Goal: Task Accomplishment & Management: Complete application form

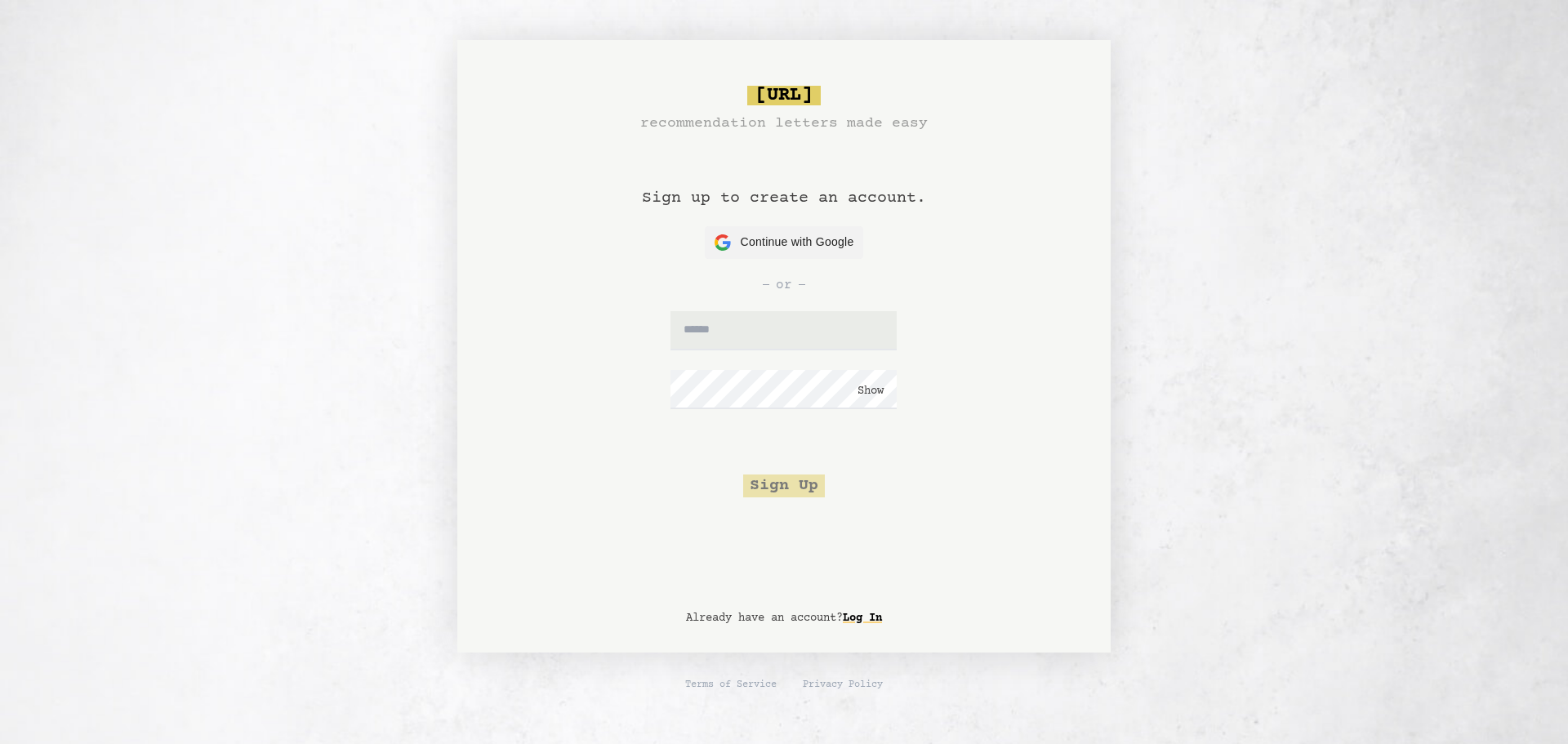
drag, startPoint x: 767, startPoint y: 222, endPoint x: 785, endPoint y: 266, distance: 47.5
click at [767, 222] on h1 "Sign up to create an account." at bounding box center [784, 180] width 284 height 92
click at [785, 266] on div "or" at bounding box center [784, 285] width 575 height 52
click at [783, 239] on span "Continue with Google" at bounding box center [797, 242] width 113 height 17
click at [859, 627] on link "Log In" at bounding box center [862, 618] width 39 height 26
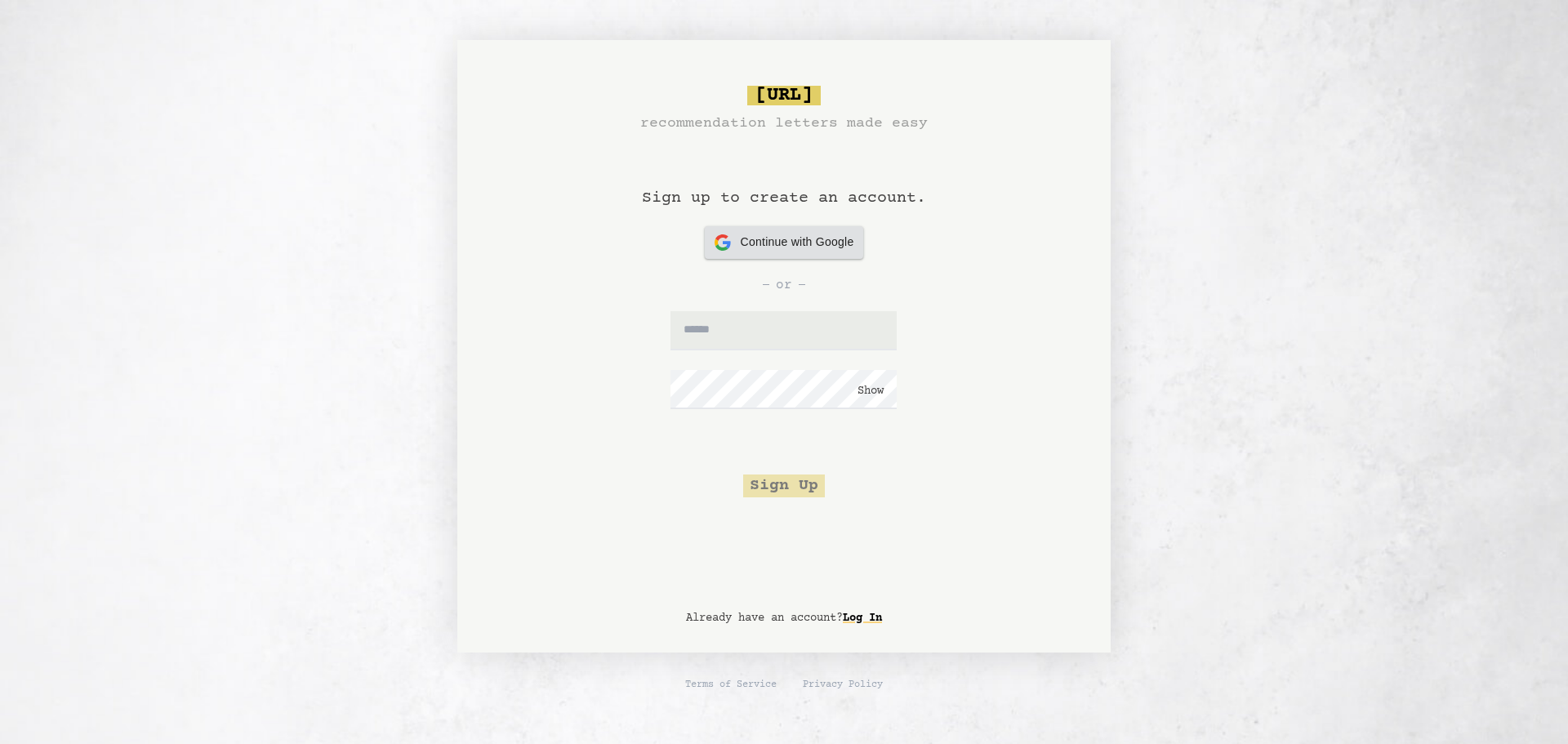
click at [744, 251] on div "Continue with Google Continue with Google" at bounding box center [784, 242] width 140 height 32
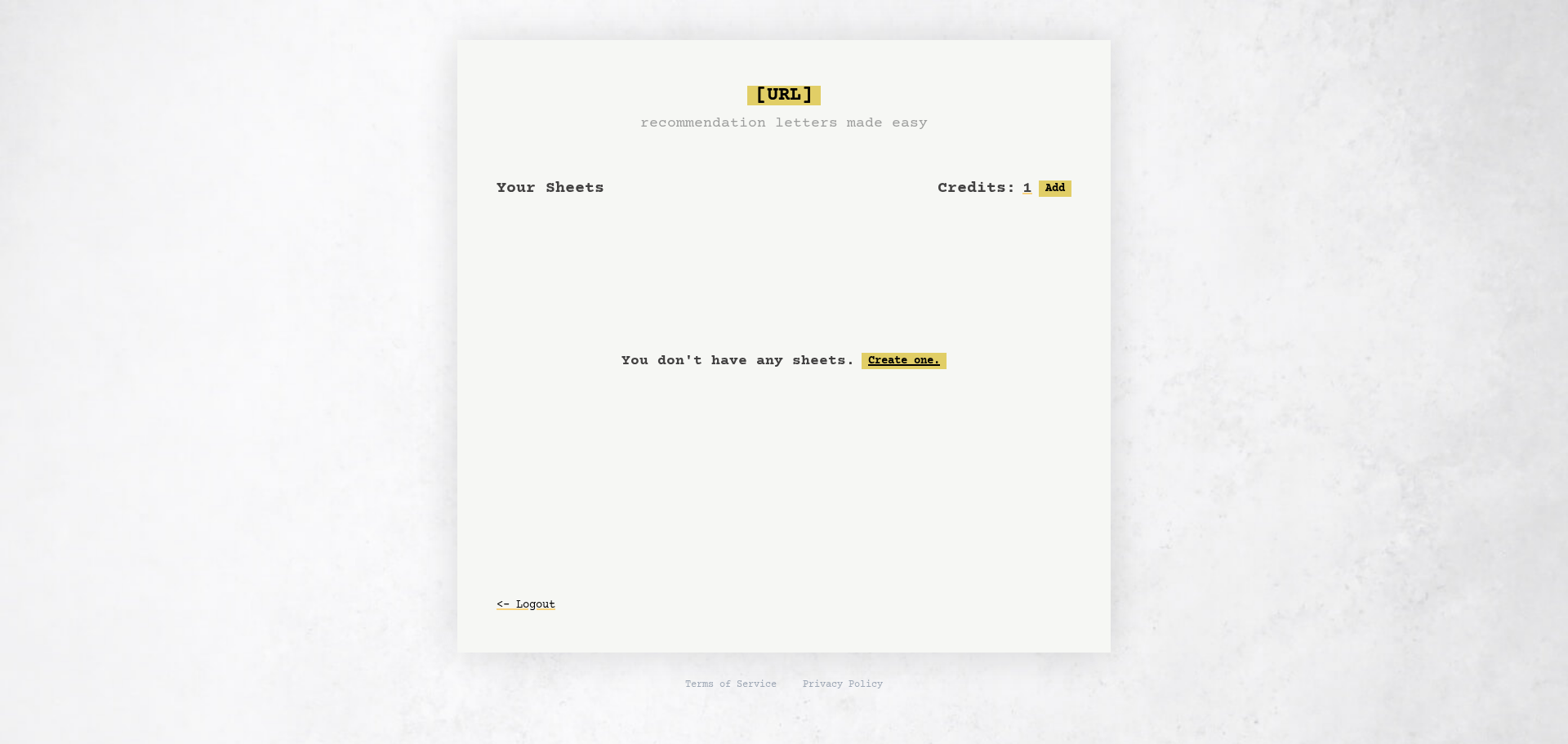
click at [890, 364] on link "Create one." at bounding box center [905, 361] width 85 height 17
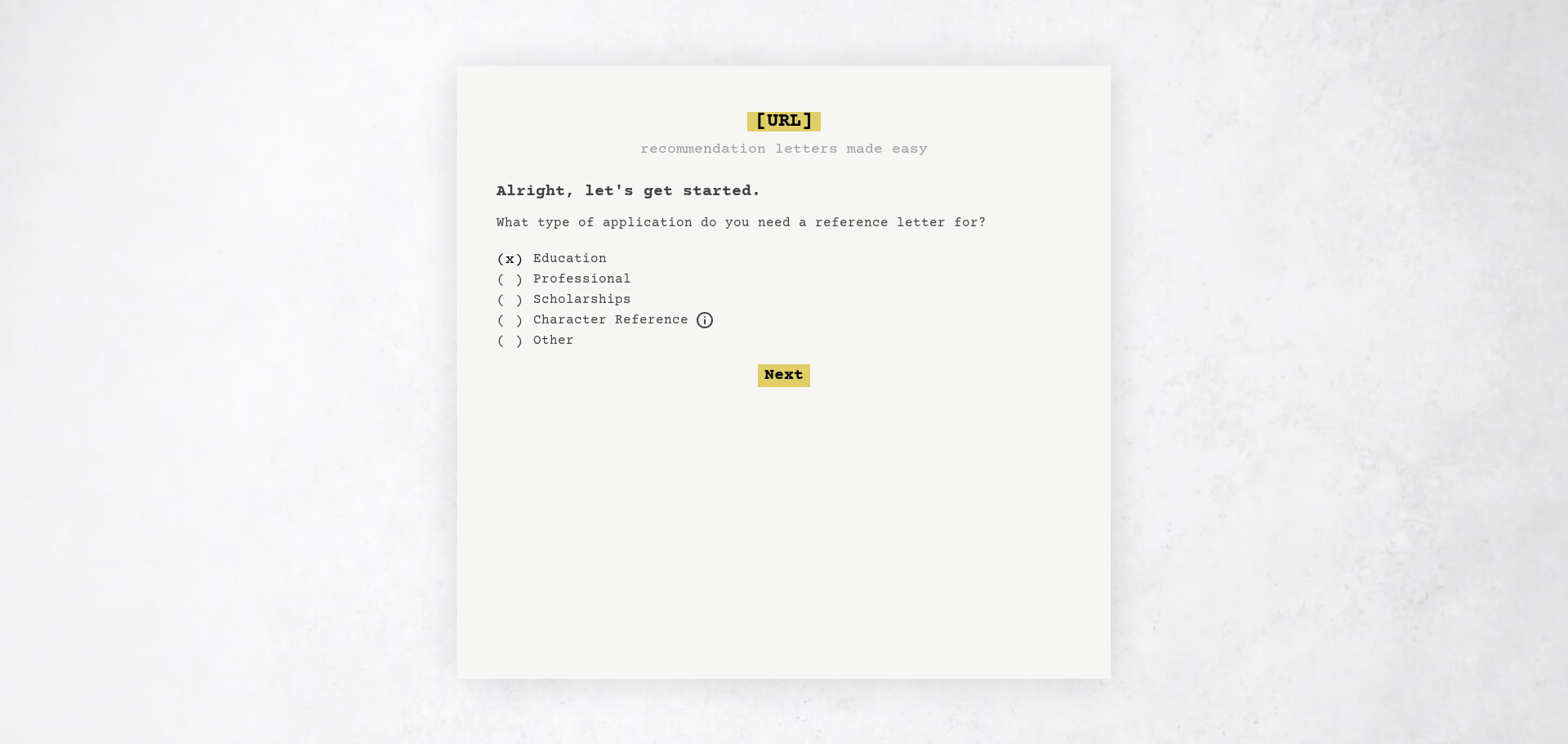
click at [538, 264] on label "Education" at bounding box center [570, 258] width 73 height 19
click at [569, 304] on label "Scholarships" at bounding box center [583, 299] width 98 height 19
drag, startPoint x: 559, startPoint y: 289, endPoint x: 482, endPoint y: 289, distance: 77.0
click at [553, 289] on label "Scholarships" at bounding box center [583, 299] width 98 height 19
click at [503, 302] on div "( )" at bounding box center [509, 300] width 27 height 20
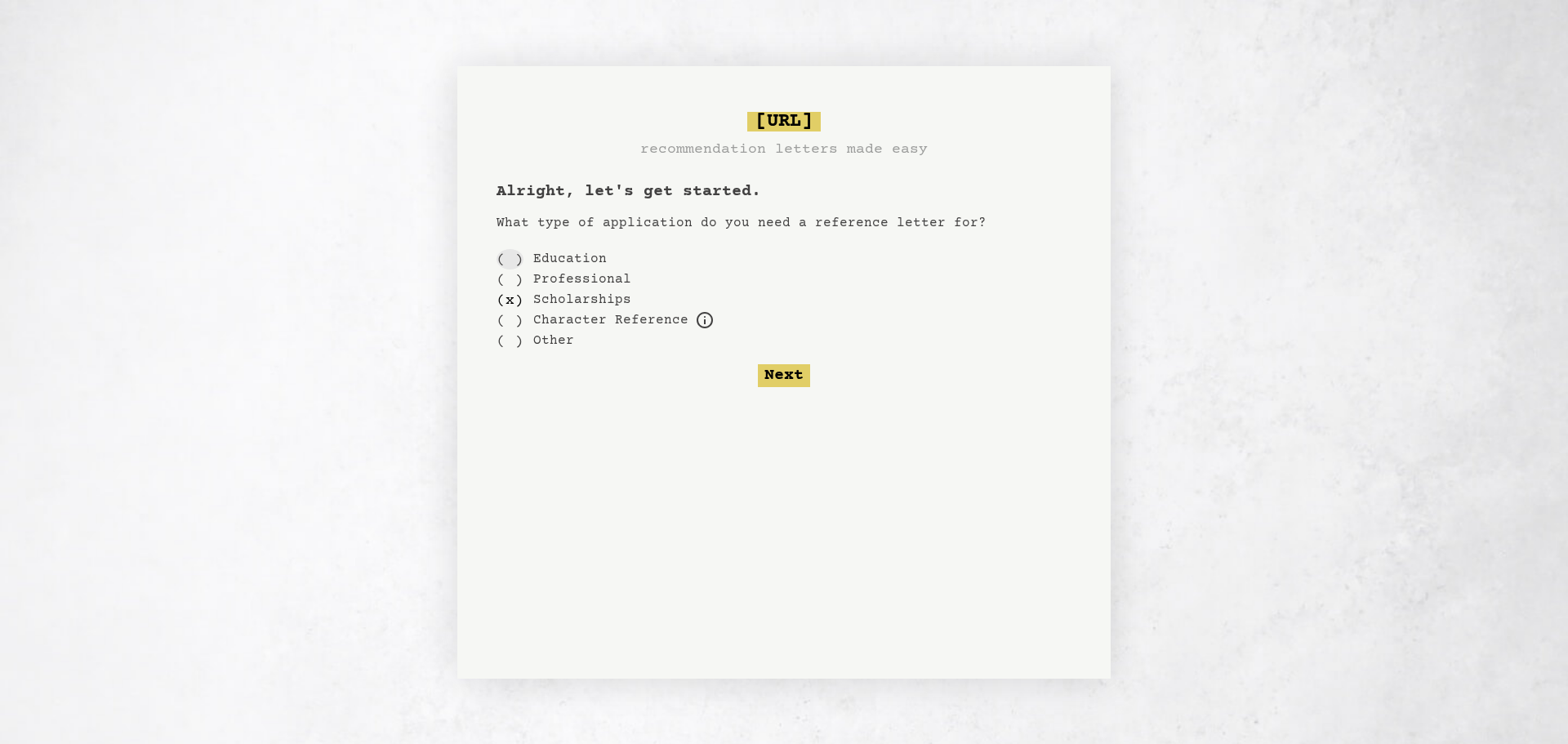
click at [508, 257] on div "( )" at bounding box center [509, 259] width 27 height 20
click at [766, 386] on button "Next" at bounding box center [784, 376] width 52 height 23
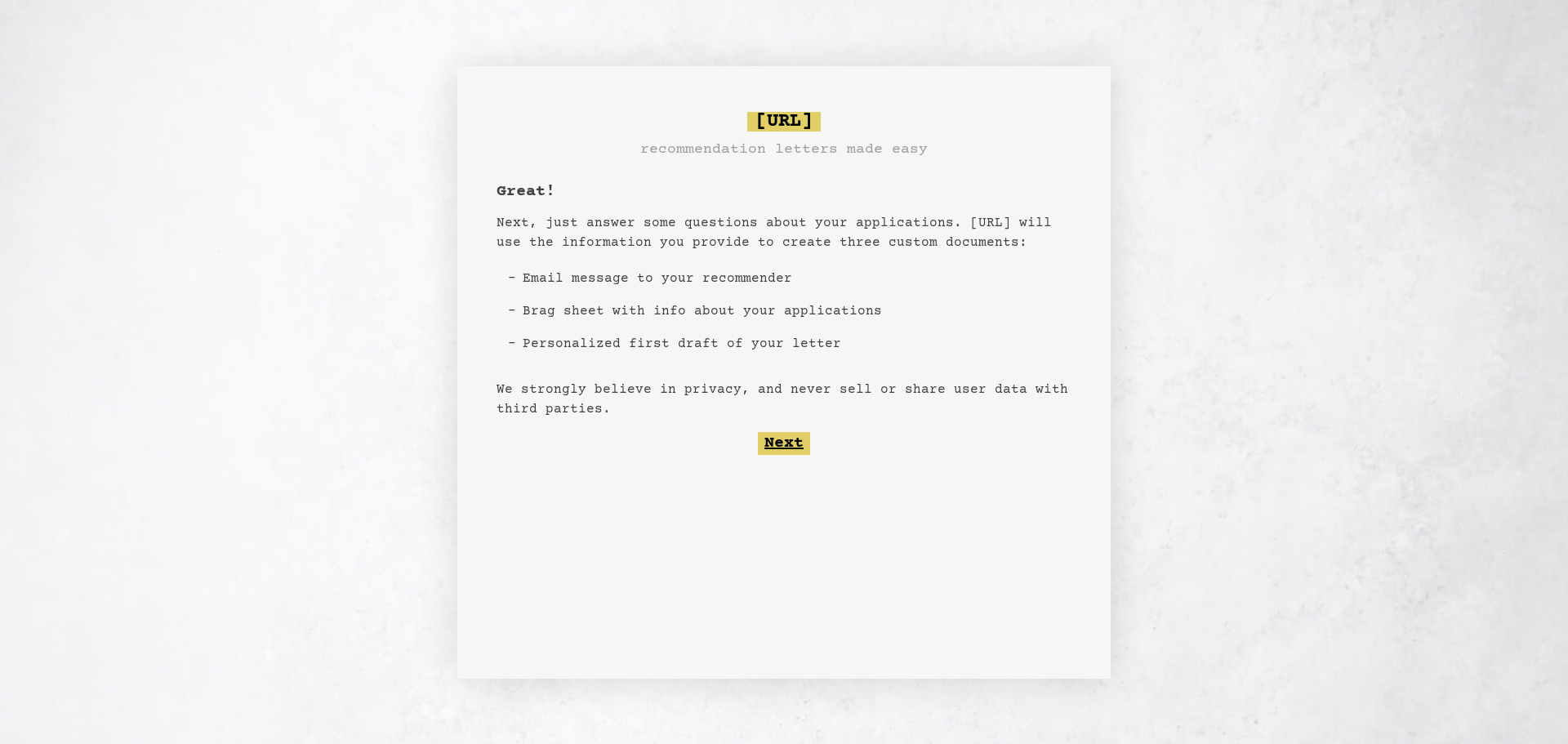
click at [799, 453] on button "Next" at bounding box center [784, 443] width 52 height 23
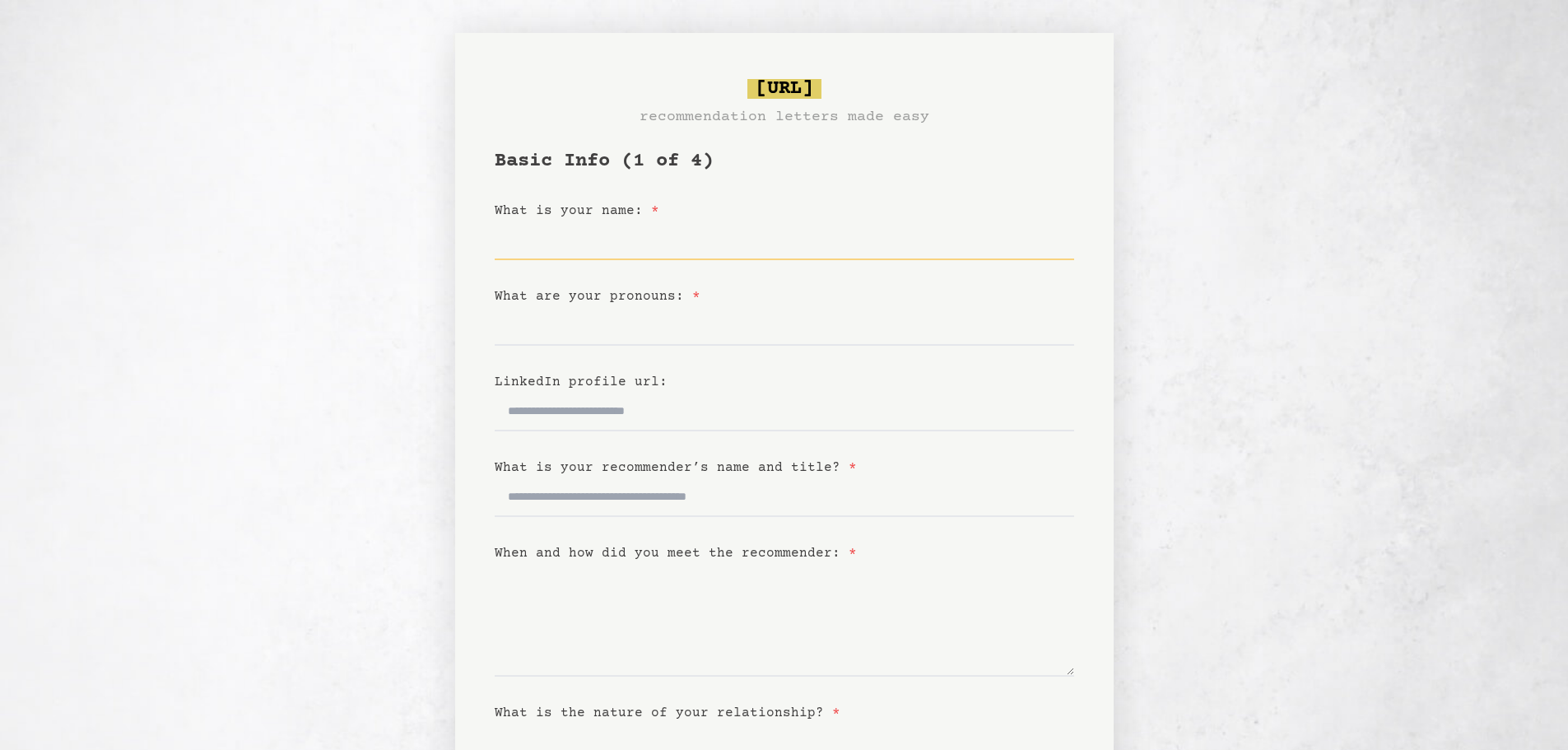
click at [583, 245] on input "What is your name: *" at bounding box center [784, 240] width 580 height 39
type input "**********"
click at [613, 320] on input "What are your pronouns: *" at bounding box center [784, 325] width 580 height 39
type input "******"
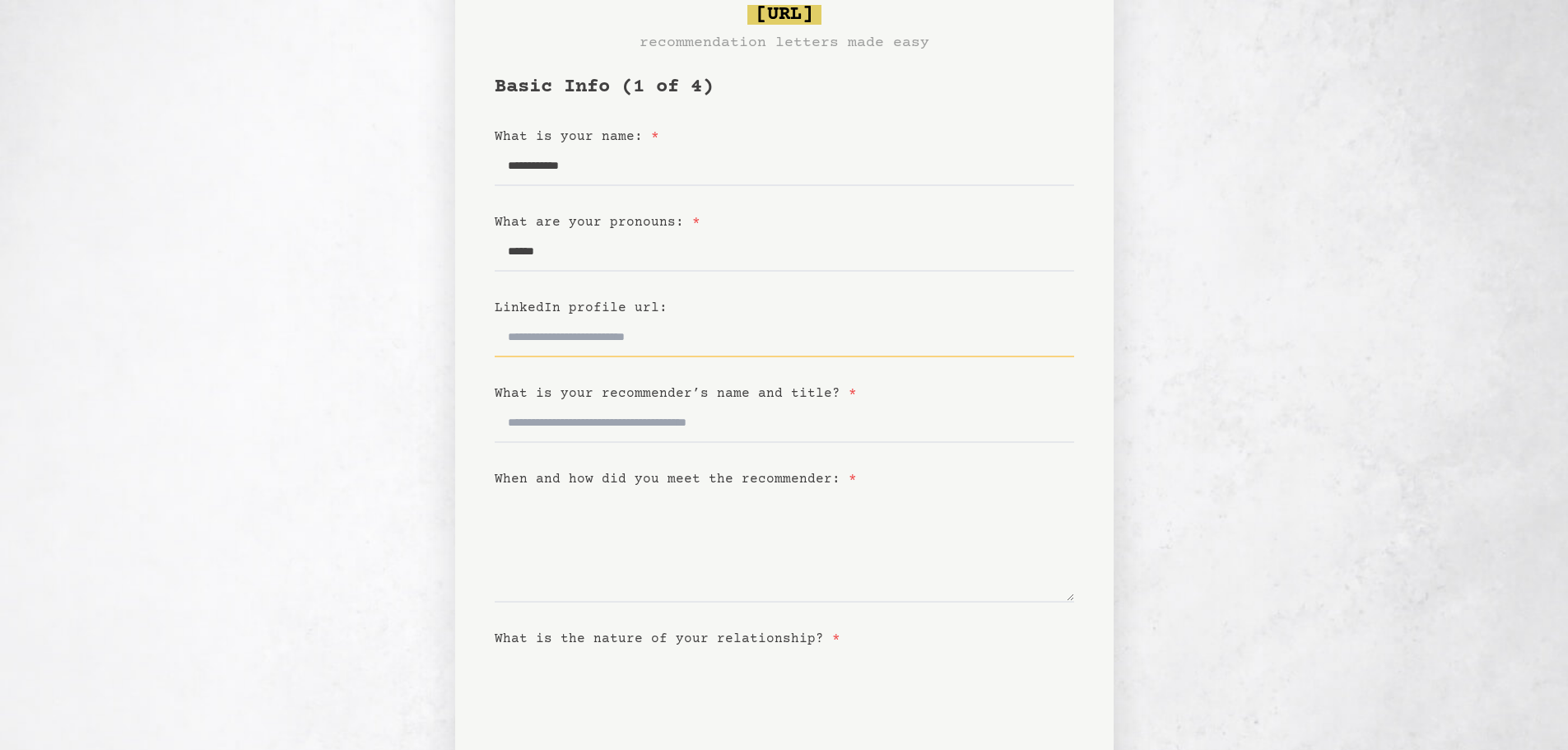
scroll to position [82, 0]
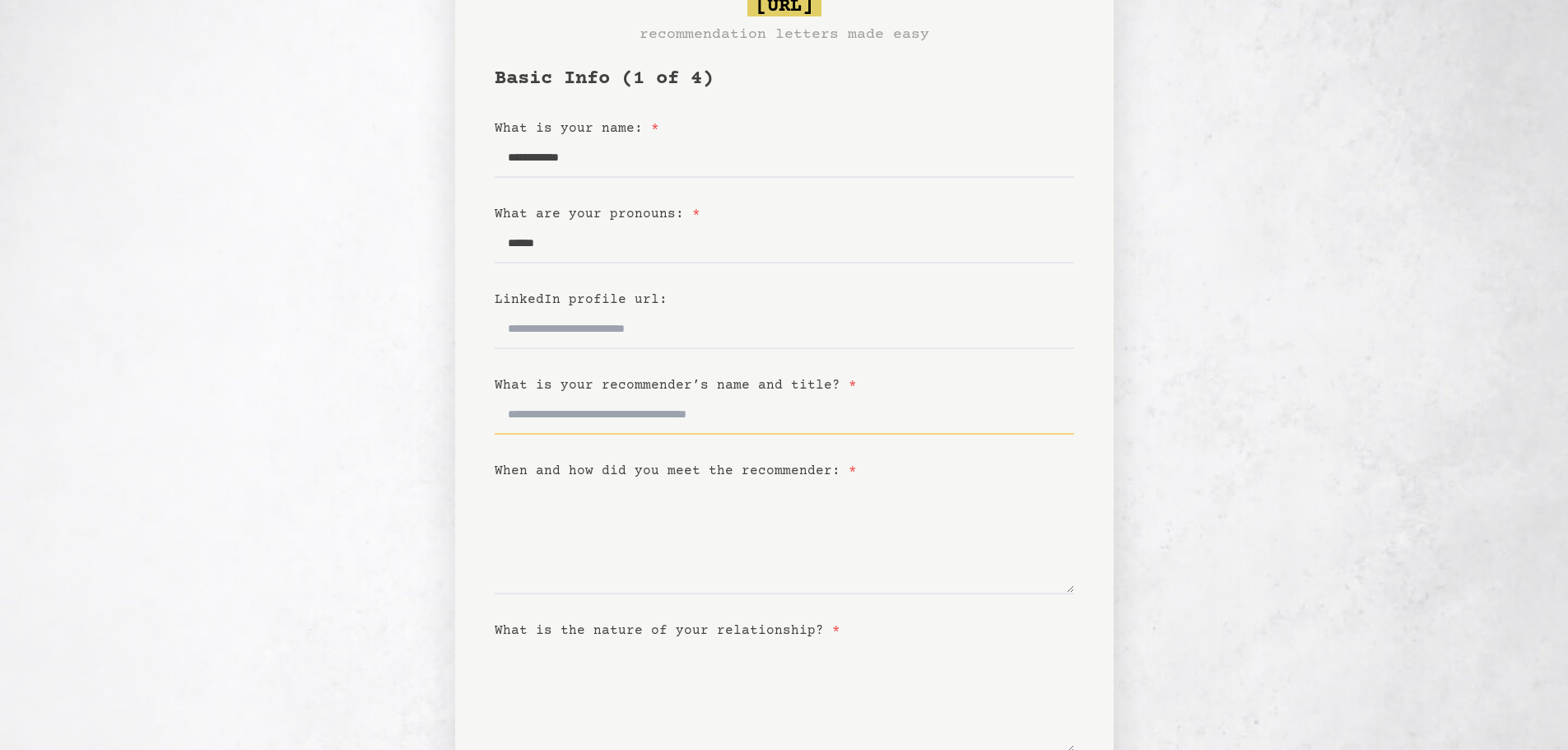
click at [583, 412] on input "What is your recommender’s name and title? *" at bounding box center [784, 414] width 580 height 39
type input "*******"
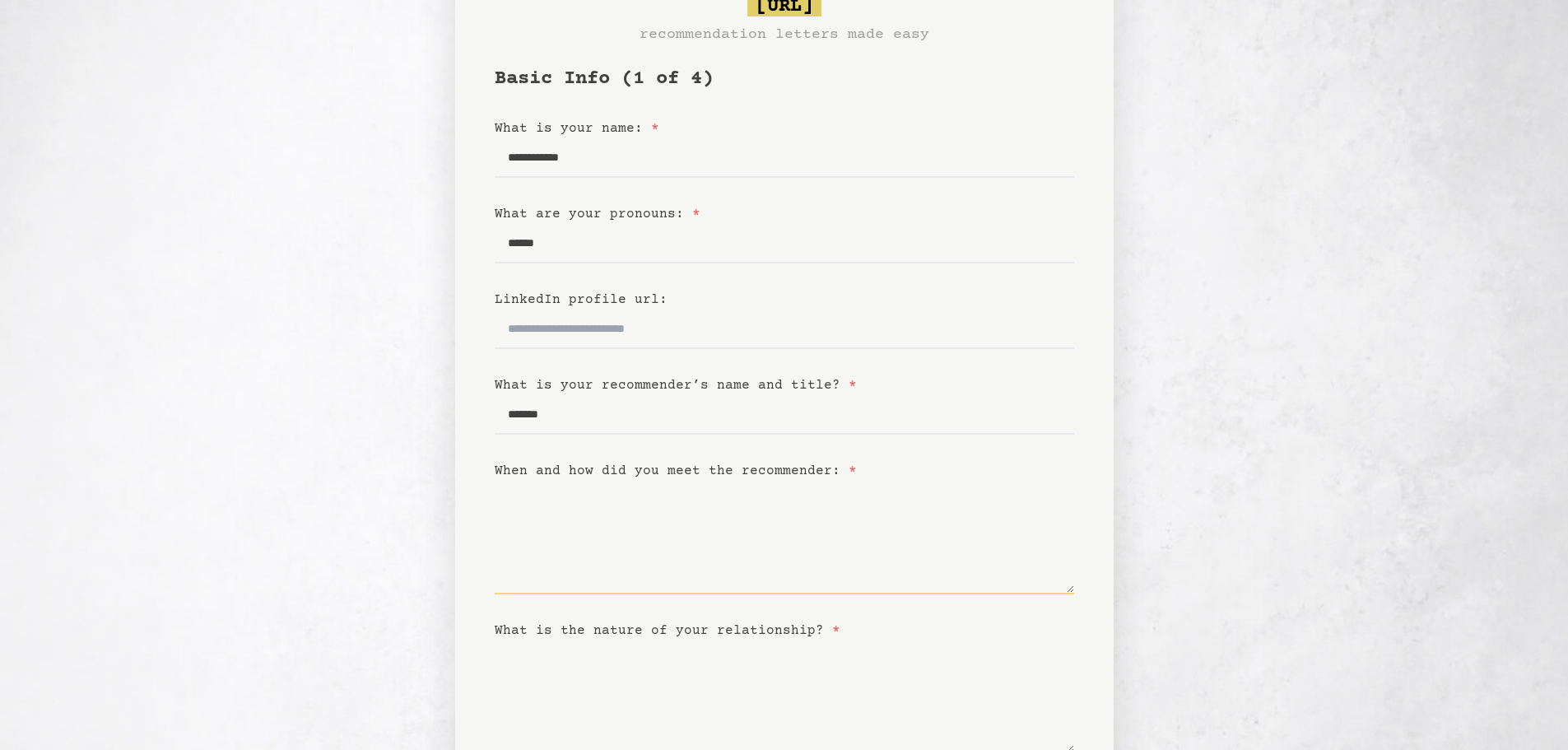
click at [739, 553] on textarea "When and how did you meet the recommender: *" at bounding box center [784, 537] width 580 height 113
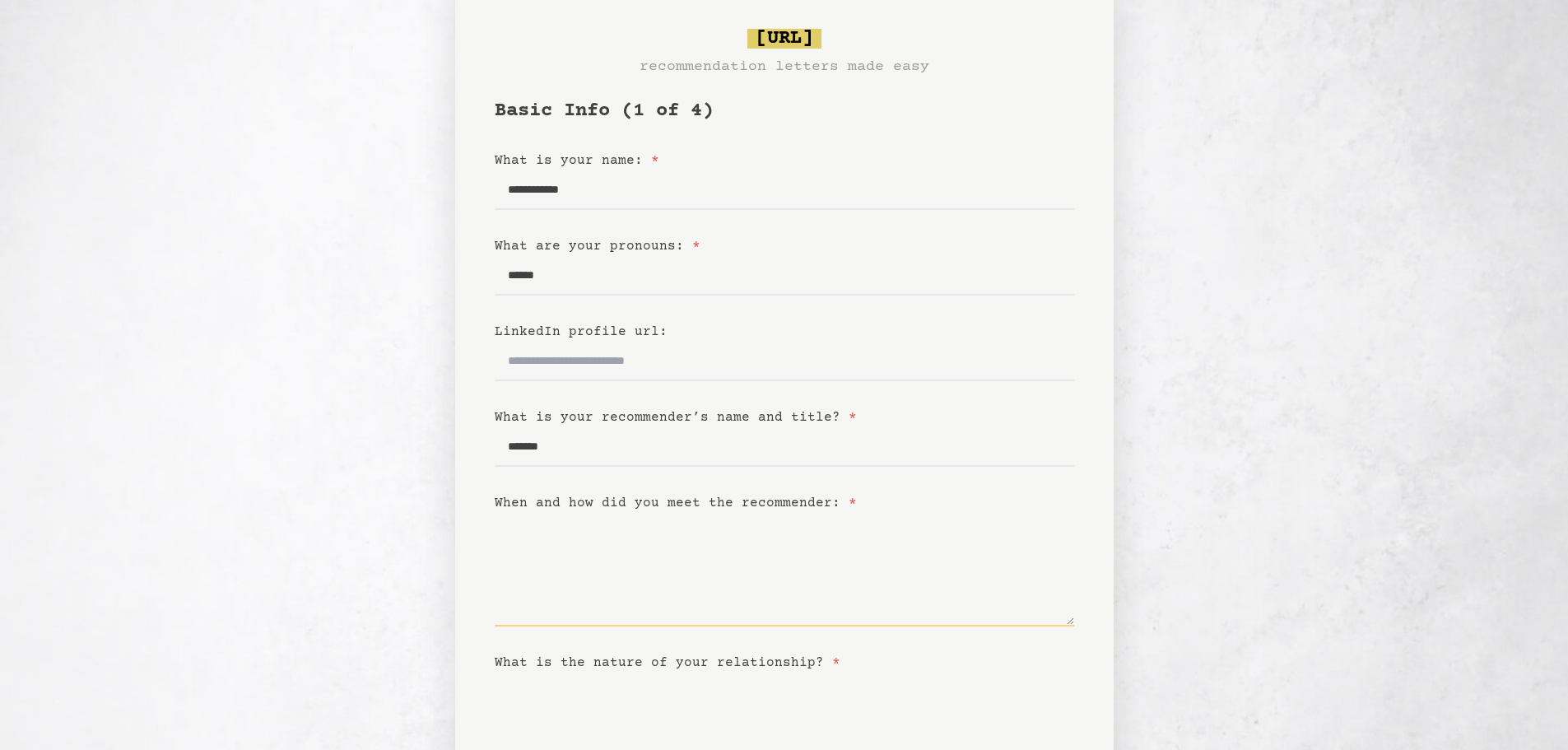
scroll to position [0, 0]
